Goal: Navigation & Orientation: Find specific page/section

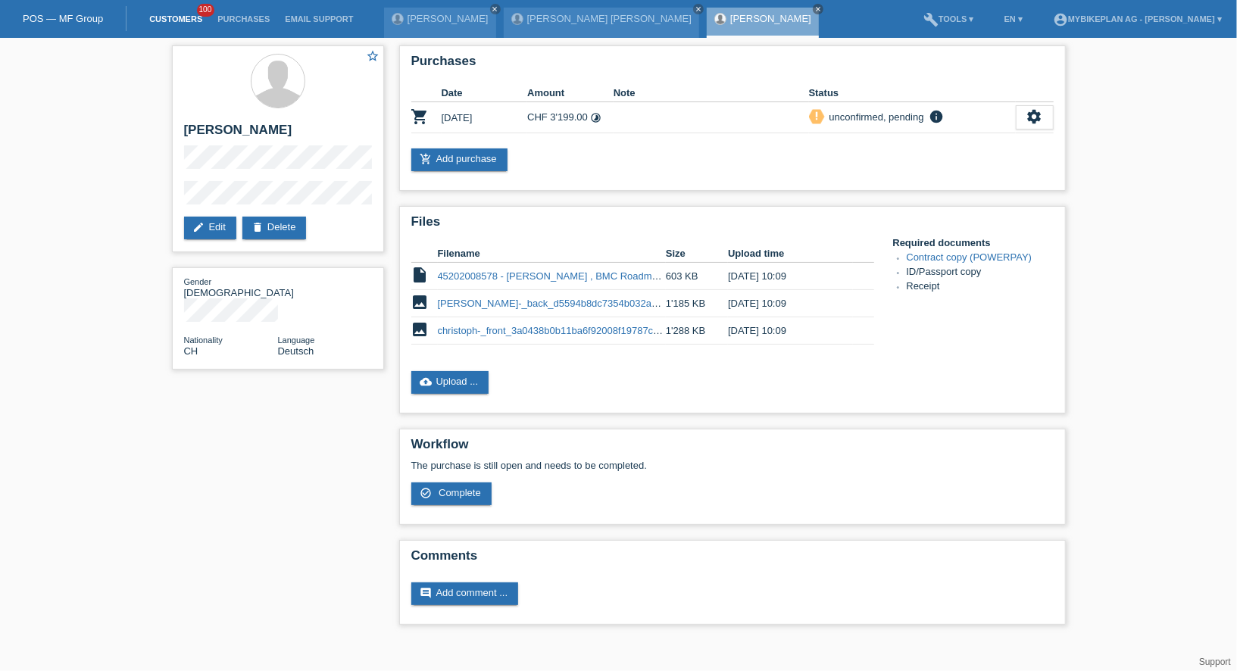
click at [167, 22] on link "Customers" at bounding box center [176, 18] width 68 height 9
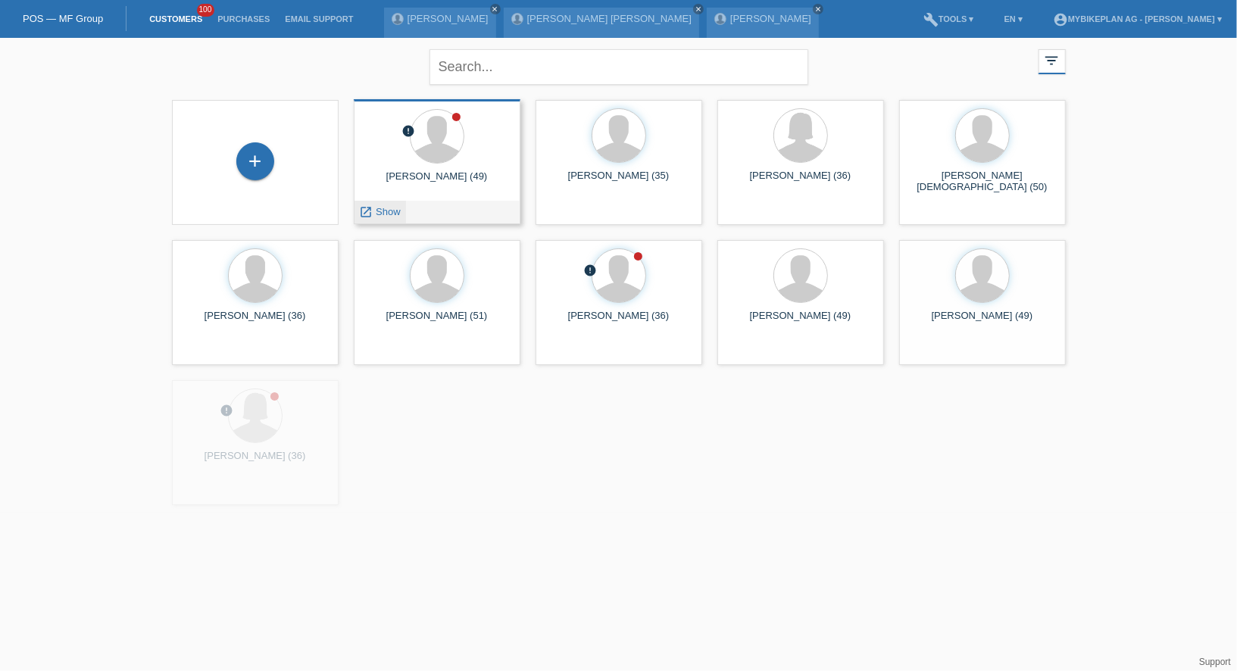
click at [380, 211] on span "Show" at bounding box center [388, 211] width 25 height 11
